Goal: Task Accomplishment & Management: Complete application form

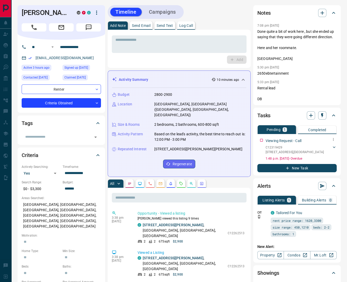
click at [335, 144] on div "C12319429 [STREET_ADDRESS]" at bounding box center [301, 149] width 71 height 11
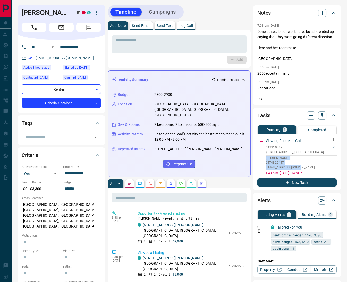
drag, startPoint x: 309, startPoint y: 163, endPoint x: 267, endPoint y: 155, distance: 42.6
click at [266, 151] on div "C12319429 [STREET_ADDRESS][PERSON_NAME] 6474820447 [EMAIL_ADDRESS][DOMAIN_NAME]" at bounding box center [301, 157] width 71 height 26
copy div "[PERSON_NAME] 6474820447 [EMAIL_ADDRESS][DOMAIN_NAME]"
click at [326, 11] on button "button" at bounding box center [322, 13] width 8 height 8
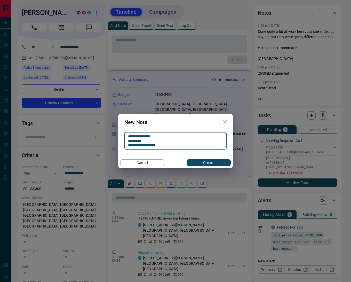
type textarea "**********"
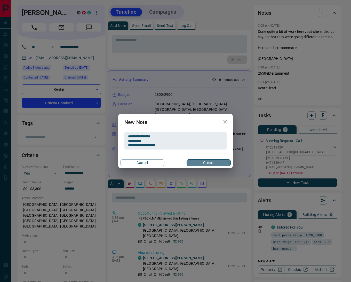
click at [198, 161] on button "Create" at bounding box center [208, 162] width 44 height 7
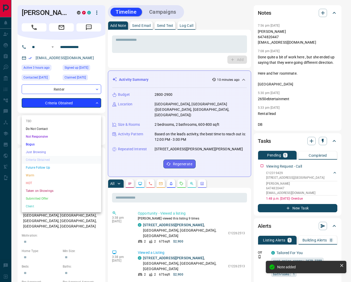
click at [46, 179] on li "HOT" at bounding box center [61, 183] width 79 height 8
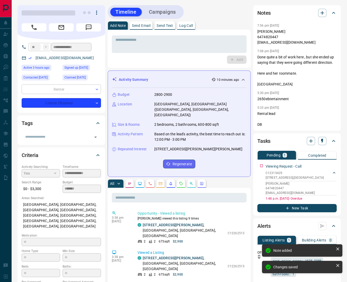
type input "*"
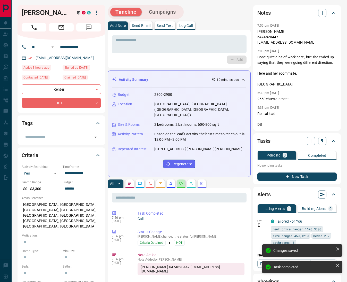
click at [179, 184] on button "button" at bounding box center [181, 183] width 8 height 8
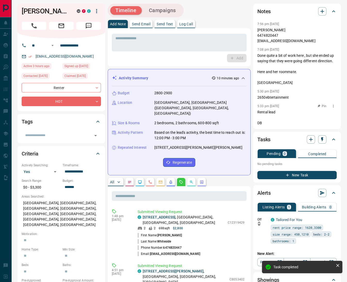
scroll to position [151, 0]
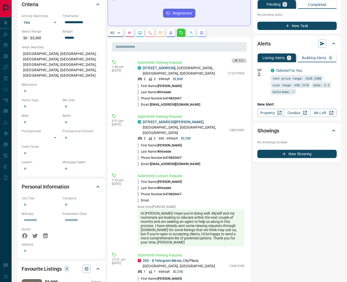
click at [237, 58] on button "Pin" at bounding box center [239, 60] width 15 height 5
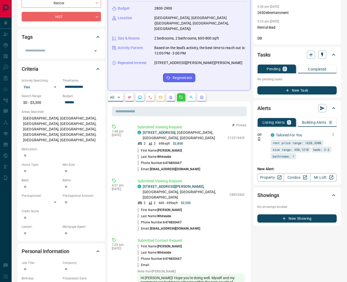
click at [333, 132] on icon "button" at bounding box center [333, 134] width 5 height 5
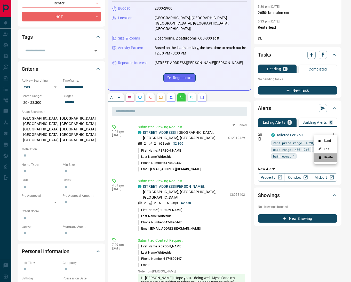
click at [328, 157] on li "Delete" at bounding box center [325, 157] width 23 height 8
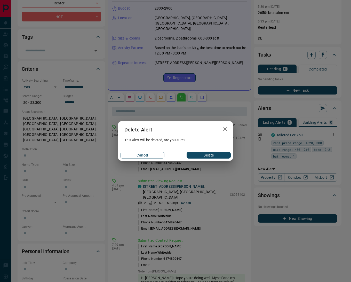
click at [207, 156] on button "Delete" at bounding box center [208, 155] width 44 height 7
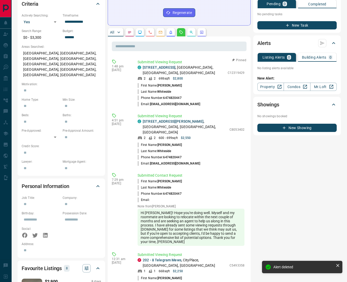
scroll to position [138, 0]
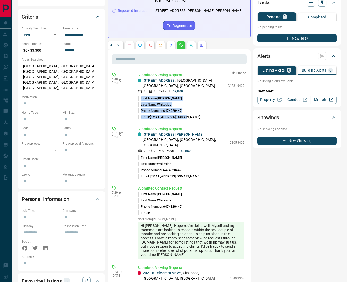
drag, startPoint x: 189, startPoint y: 117, endPoint x: 139, endPoint y: 95, distance: 54.3
click at [139, 95] on ul "First Name: [PERSON_NAME] Last Name: [PERSON_NAME] Phone Number: [PHONE_NUMBER]…" at bounding box center [191, 107] width 107 height 25
copy ul "First Name: [PERSON_NAME] Last Name: [PERSON_NAME] Phone Number: [PHONE_NUMBER]…"
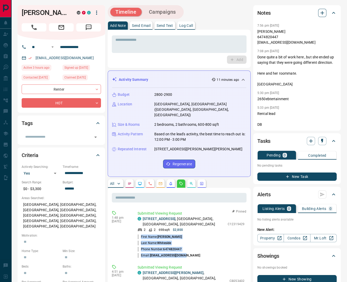
click at [324, 12] on icon "button" at bounding box center [322, 13] width 6 height 6
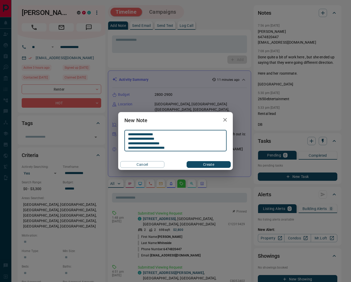
type textarea "**********"
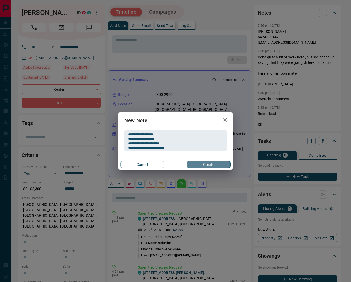
click at [210, 167] on button "Create" at bounding box center [208, 164] width 44 height 7
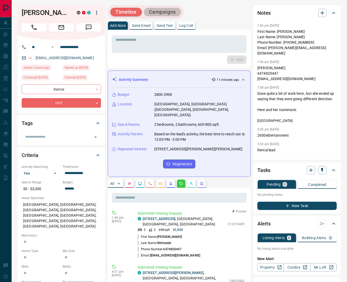
click at [162, 12] on button "Campaigns" at bounding box center [162, 12] width 37 height 9
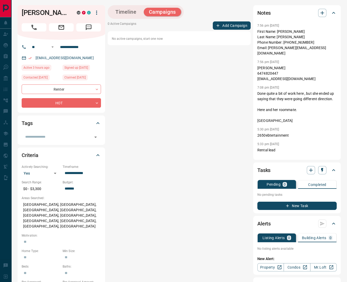
click at [243, 26] on button "Add Campaign" at bounding box center [232, 25] width 38 height 8
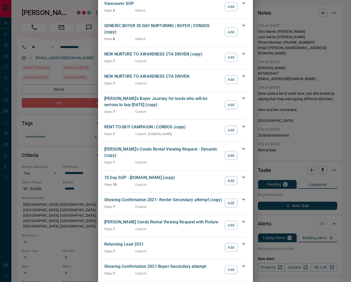
scroll to position [577, 0]
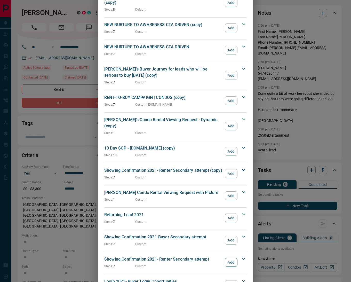
click at [228, 258] on button "Add" at bounding box center [231, 262] width 13 height 9
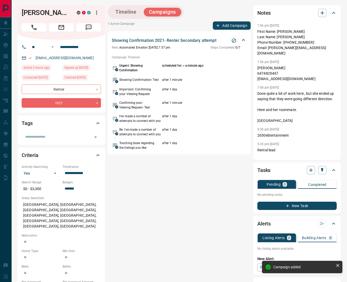
click at [227, 27] on button "Add Campaign" at bounding box center [232, 25] width 38 height 8
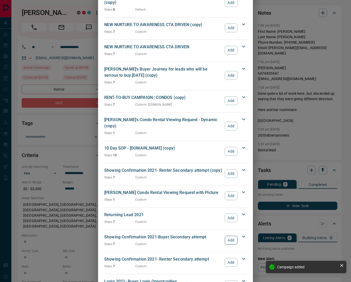
click at [228, 235] on button "Add" at bounding box center [231, 239] width 13 height 9
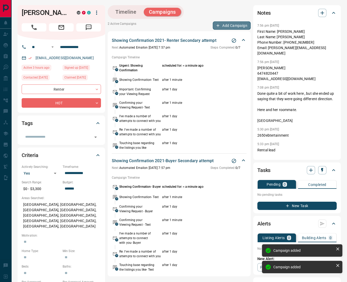
click at [227, 26] on button "Add Campaign" at bounding box center [232, 25] width 38 height 8
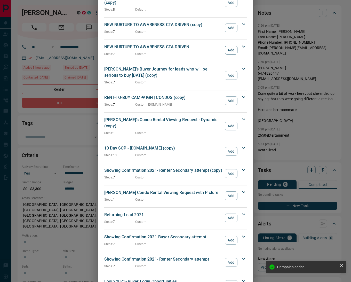
click at [232, 46] on button "Add" at bounding box center [231, 50] width 13 height 9
